Goal: Information Seeking & Learning: Learn about a topic

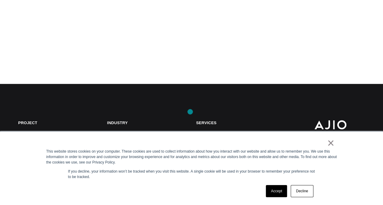
scroll to position [212, 0]
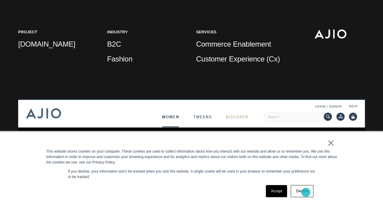
click at [306, 192] on link "Decline" at bounding box center [302, 191] width 22 height 12
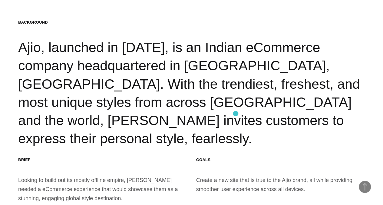
scroll to position [515, 0]
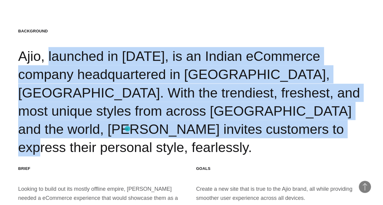
drag, startPoint x: 28, startPoint y: 52, endPoint x: 127, endPoint y: 129, distance: 125.3
click at [127, 129] on div "Background Ajio, launched in [DATE], is an Indian eCommerce company headquarter…" at bounding box center [191, 92] width 347 height 128
drag, startPoint x: 127, startPoint y: 129, endPoint x: 150, endPoint y: 128, distance: 23.0
click at [150, 128] on div "Background Ajio, launched in [DATE], is an Indian eCommerce company headquarter…" at bounding box center [191, 92] width 347 height 128
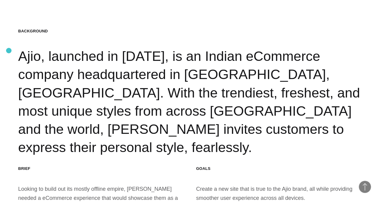
click at [9, 51] on section "Background Ajio, launched in [DATE], is an Indian eCommerce company headquarter…" at bounding box center [191, 120] width 383 height 232
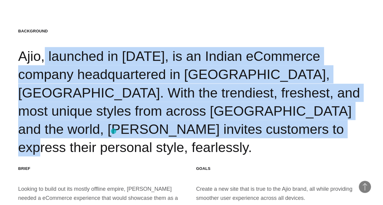
drag, startPoint x: 25, startPoint y: 49, endPoint x: 114, endPoint y: 131, distance: 120.2
click at [114, 131] on div "Background Ajio, launched in [DATE], is an Indian eCommerce company headquarter…" at bounding box center [191, 92] width 347 height 128
copy div "Ajio, launched in [DATE], is an Indian eCommerce company headquartered in [GEOG…"
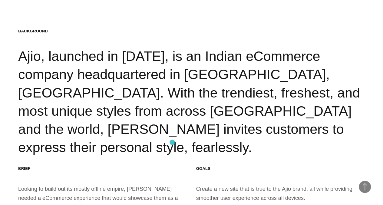
click at [172, 142] on section "Background Ajio, launched in [DATE], is an Indian eCommerce company headquarter…" at bounding box center [191, 120] width 383 height 232
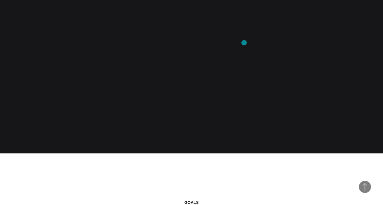
scroll to position [1513, 0]
